Goal: Transaction & Acquisition: Book appointment/travel/reservation

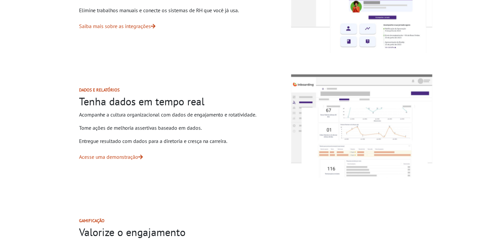
scroll to position [645, 0]
click at [349, 115] on img at bounding box center [361, 126] width 147 height 110
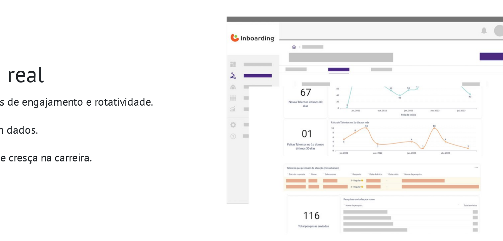
scroll to position [651, 0]
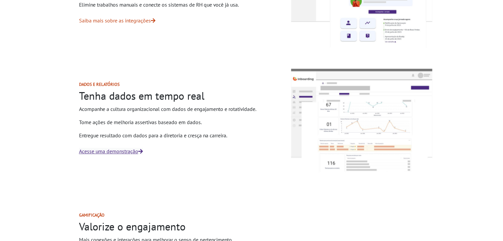
click at [118, 151] on link "Acesse uma demonstração" at bounding box center [111, 151] width 64 height 7
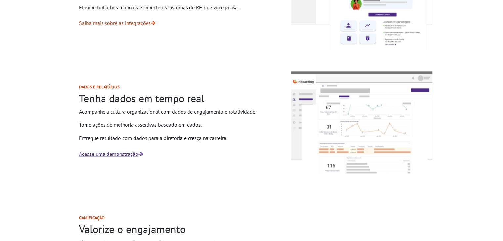
click at [114, 157] on link "Acesse uma demonstração" at bounding box center [111, 154] width 64 height 7
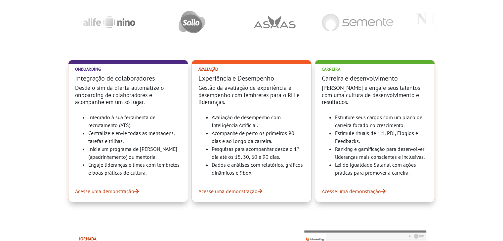
scroll to position [211, 0]
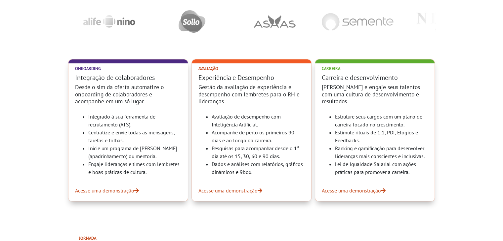
drag, startPoint x: 79, startPoint y: 88, endPoint x: 111, endPoint y: 103, distance: 35.2
click at [111, 103] on h4 "Desde o sim da oferta automatize o onboarding de colaboradores e acompanhe em u…" at bounding box center [128, 94] width 106 height 21
click at [125, 191] on link "Acesse uma demonstração" at bounding box center [128, 191] width 106 height 8
drag, startPoint x: 106, startPoint y: 119, endPoint x: 117, endPoint y: 119, distance: 11.6
click at [117, 119] on li "Integrado à sua ferramenta de recrutamento (ATS)." at bounding box center [134, 121] width 93 height 16
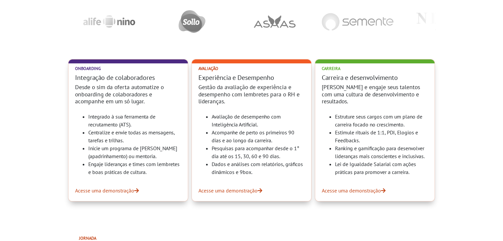
click at [127, 138] on li "Centralize e envie todas as mensagens, tarefas e trilhas." at bounding box center [134, 137] width 93 height 16
drag, startPoint x: 130, startPoint y: 133, endPoint x: 132, endPoint y: 142, distance: 8.8
click at [132, 142] on li "Centralize e envie todas as mensagens, tarefas e trilhas." at bounding box center [134, 137] width 93 height 16
copy li "todas as mensagens, tarefas e trilhas."
click at [98, 151] on li "Inicie um programa de Buddy (apadrinhamento) ou mentoria." at bounding box center [134, 152] width 93 height 16
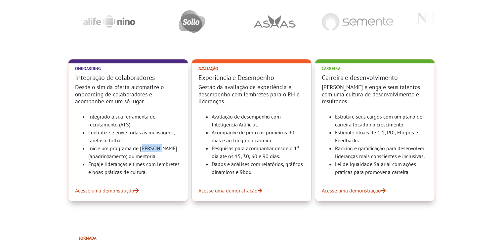
click at [98, 151] on li "Inicie um programa de Buddy (apadrinhamento) ou mentoria." at bounding box center [134, 152] width 93 height 16
copy ul "Inicie um programa de Buddy (apadrinhamento) ou mentoria."
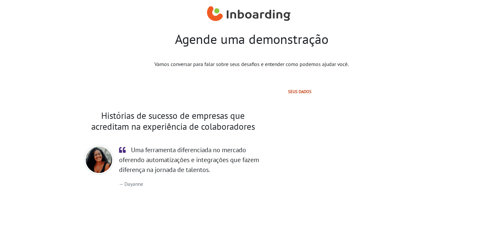
select select "BR"
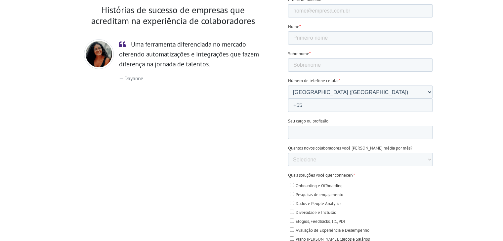
scroll to position [158, 0]
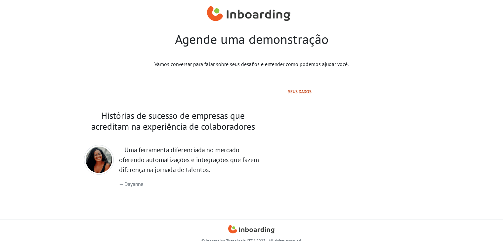
select select "BR"
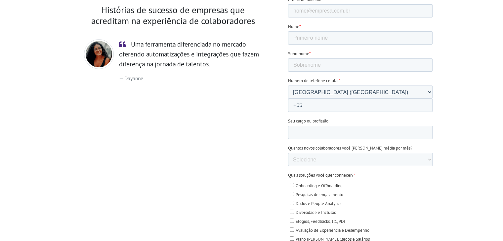
scroll to position [158, 0]
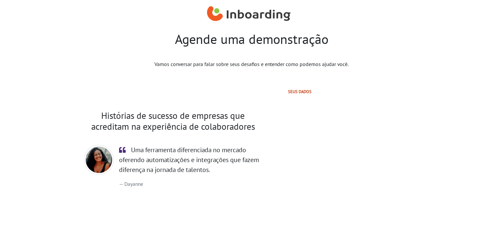
select select "BR"
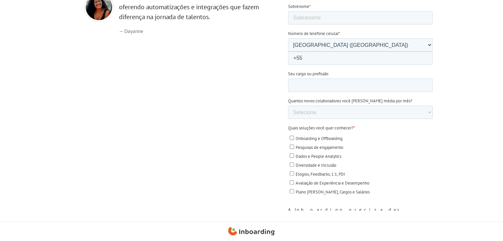
scroll to position [156, 0]
